Goal: Transaction & Acquisition: Download file/media

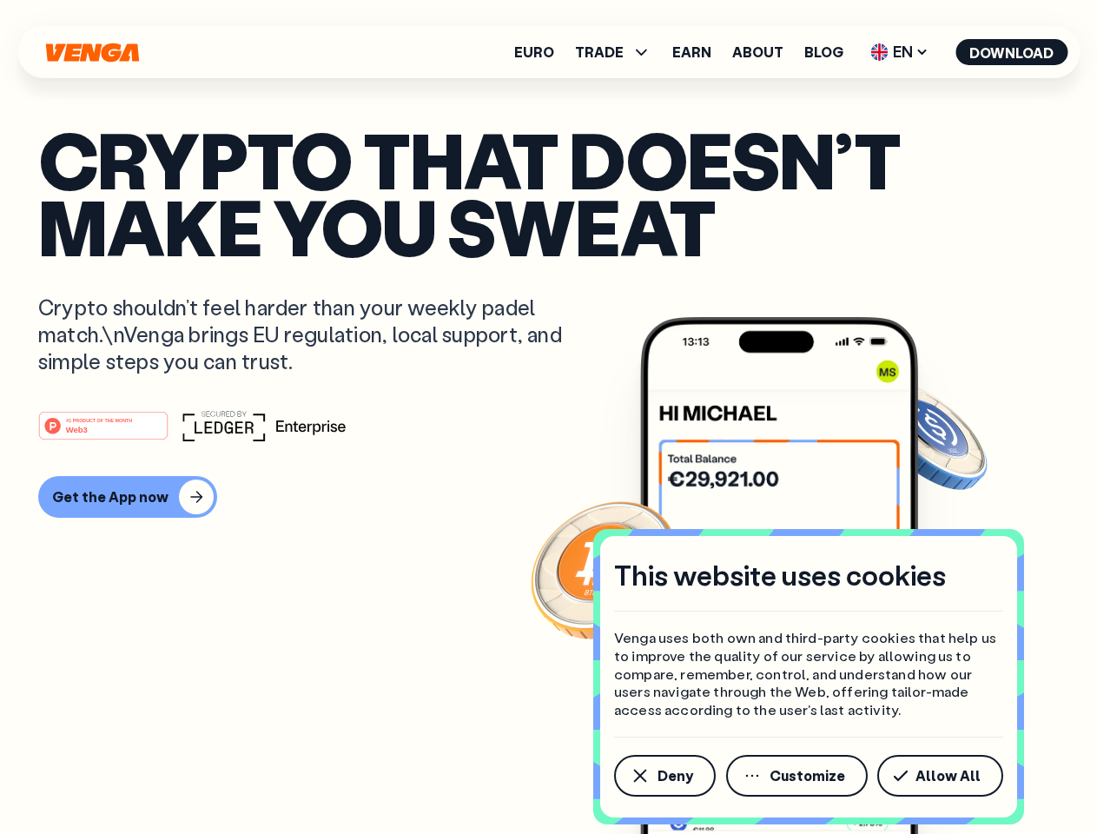
click at [548, 417] on div "#1 PRODUCT OF THE MONTH Web3" at bounding box center [548, 425] width 1021 height 31
click at [664, 776] on span "Deny" at bounding box center [676, 776] width 36 height 14
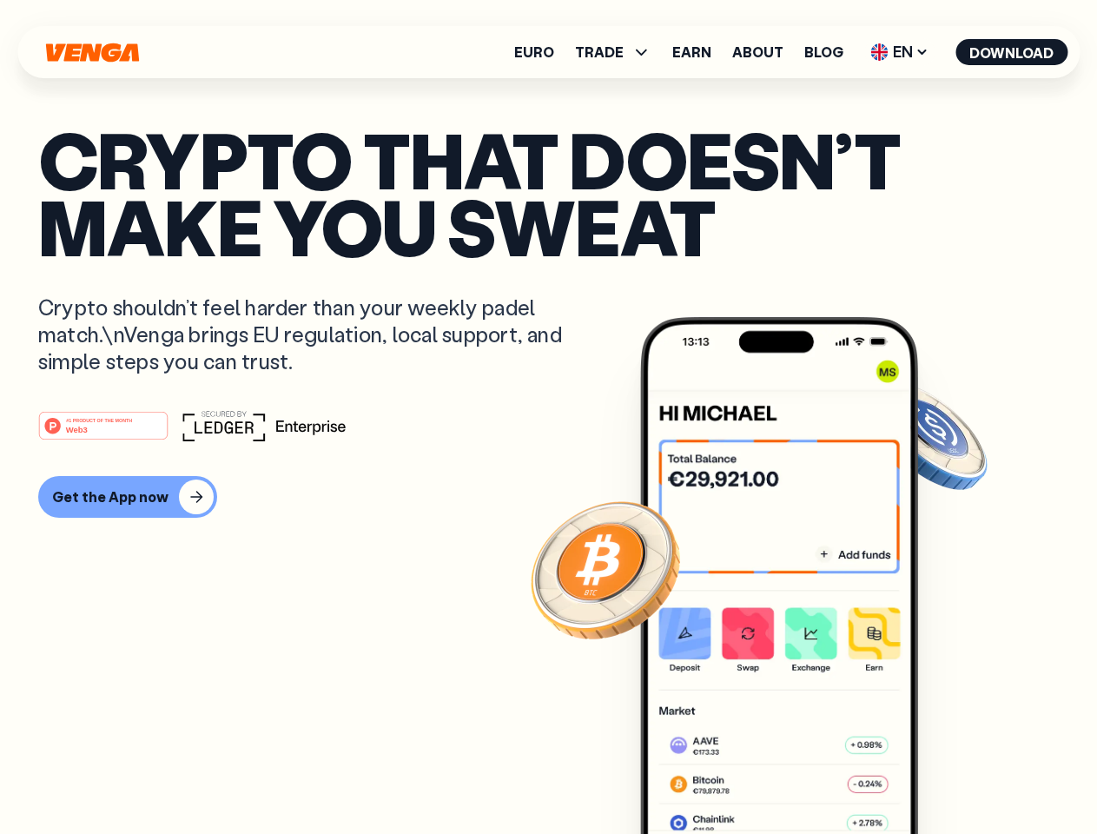
click at [798, 776] on img at bounding box center [779, 608] width 278 height 582
click at [943, 776] on article "Crypto that doesn’t make you sweat Crypto shouldn’t feel harder than your weekl…" at bounding box center [548, 452] width 1021 height 652
click at [619, 52] on span "TRADE" at bounding box center [599, 52] width 49 height 14
click at [900, 52] on span "EN" at bounding box center [899, 52] width 70 height 28
click at [1012, 52] on button "Download" at bounding box center [1012, 52] width 112 height 26
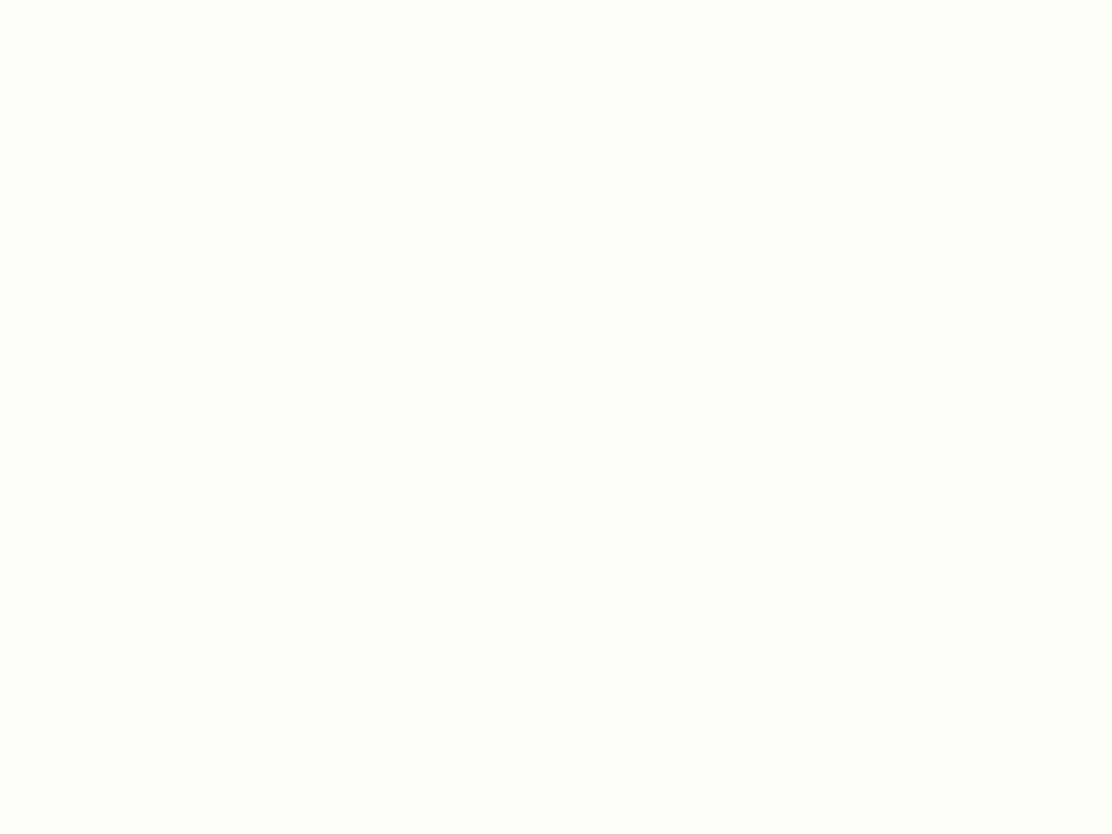
click at [125, 0] on html "This website uses cookies Venga uses both own and third-party cookies that help…" at bounding box center [556, 0] width 1112 height 0
click at [106, 0] on html "This website uses cookies Venga uses both own and third-party cookies that help…" at bounding box center [556, 0] width 1112 height 0
